Goal: Navigation & Orientation: Find specific page/section

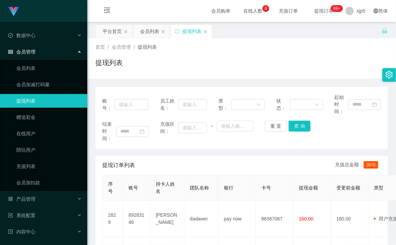
scroll to position [49, 0]
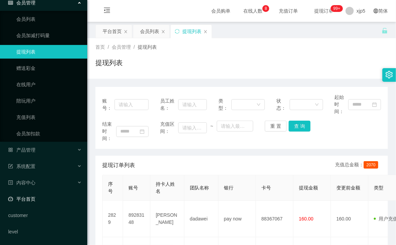
click at [35, 194] on link "平台首页" at bounding box center [45, 199] width 74 height 14
